Goal: Task Accomplishment & Management: Manage account settings

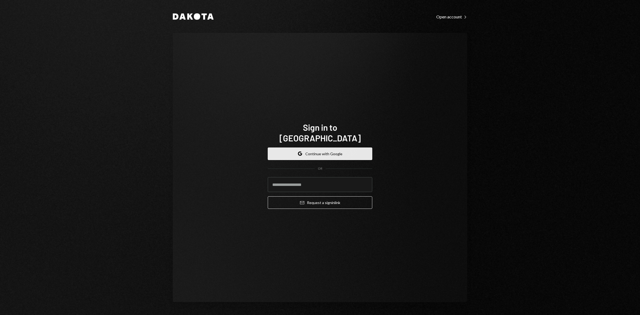
click at [320, 152] on button "Google Continue with Google" at bounding box center [320, 154] width 105 height 13
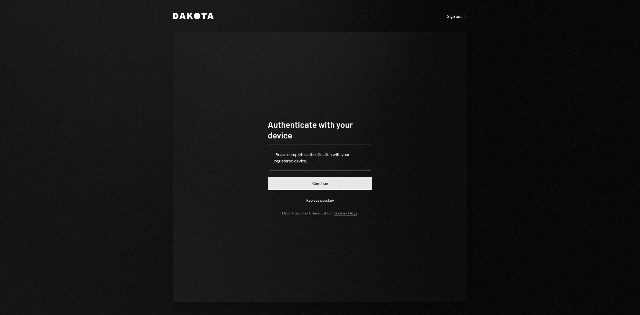
click at [320, 183] on button "Continue" at bounding box center [320, 183] width 105 height 13
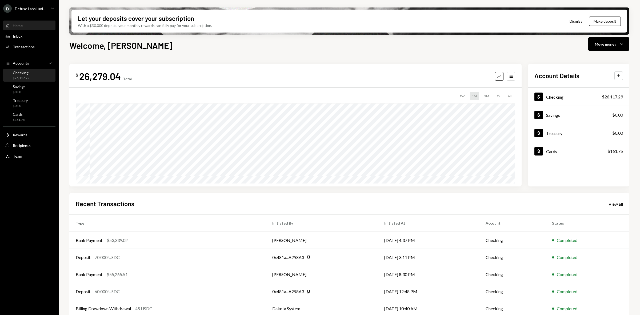
click at [27, 76] on div "$26,117.29" at bounding box center [21, 78] width 17 height 5
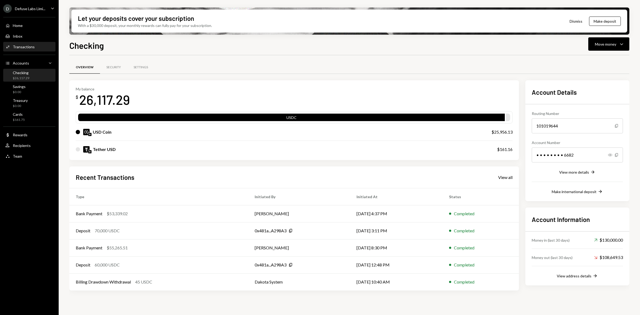
click at [25, 49] on div "Transactions" at bounding box center [24, 47] width 22 height 5
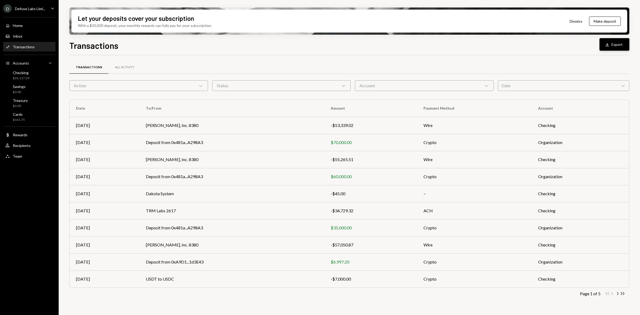
click at [616, 46] on button "Download Export" at bounding box center [615, 44] width 30 height 13
click at [19, 26] on div "Home" at bounding box center [18, 25] width 10 height 5
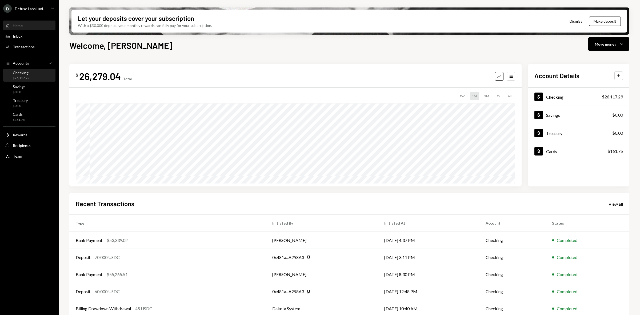
click at [24, 75] on div "Checking $26,117.29" at bounding box center [21, 75] width 17 height 10
